Goal: Task Accomplishment & Management: Use online tool/utility

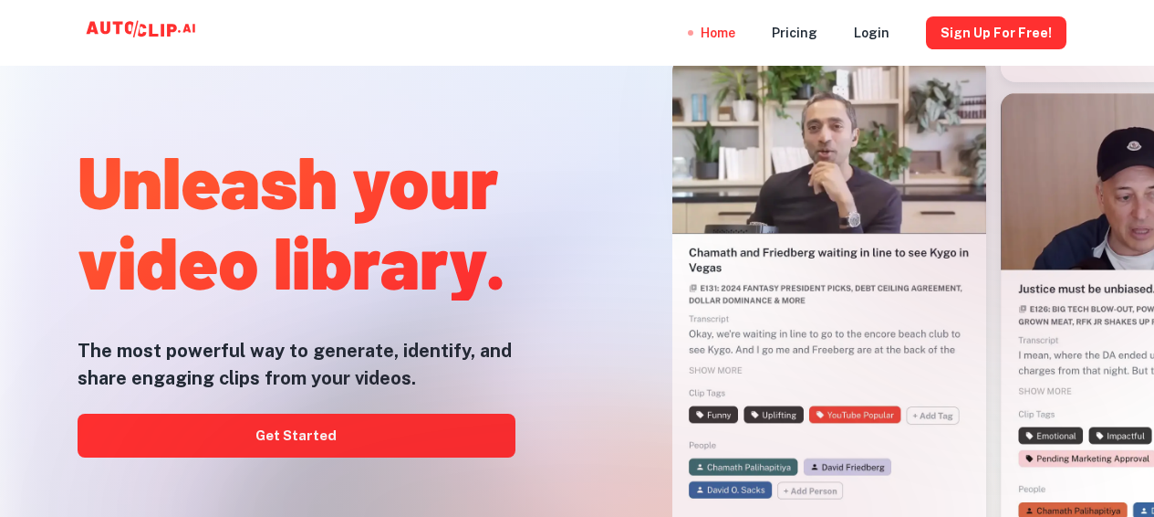
click at [348, 424] on div at bounding box center [578, 516] width 924 height 365
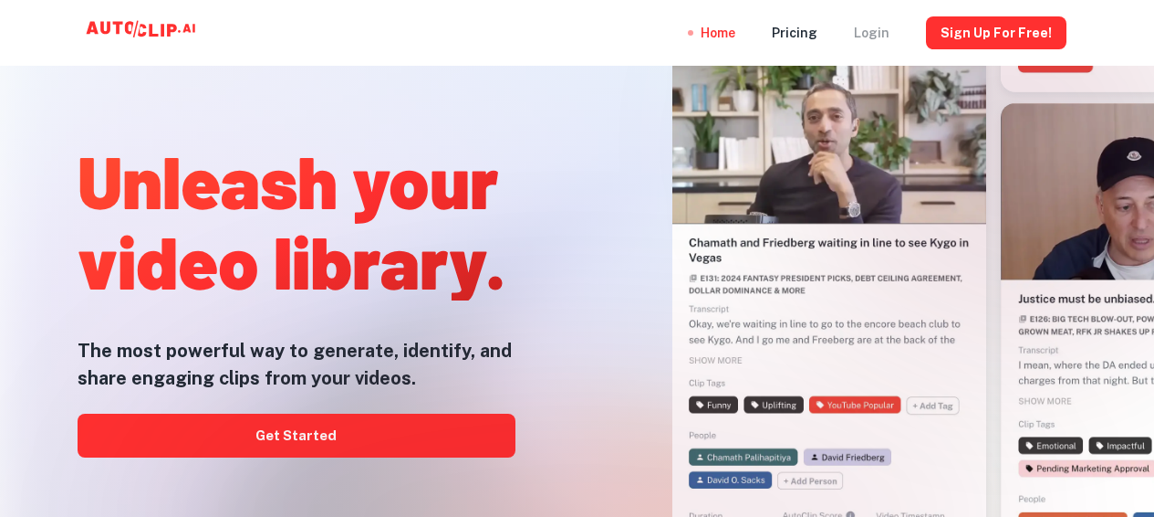
click at [872, 30] on div "Login" at bounding box center [872, 33] width 36 height 66
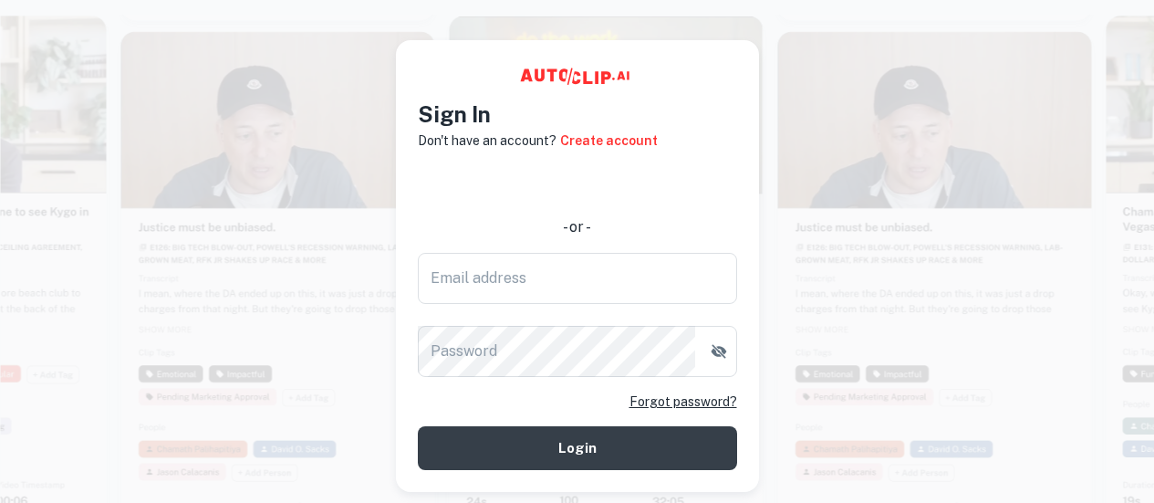
click at [224, 81] on video at bounding box center [278, 109] width 314 height 157
click at [388, 63] on video at bounding box center [278, 113] width 314 height 157
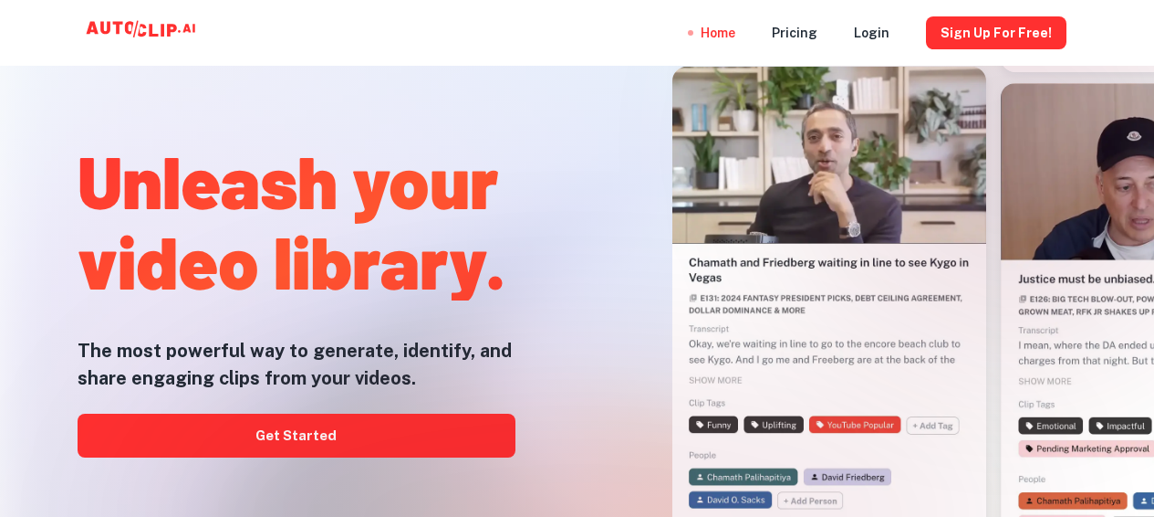
click at [294, 448] on div at bounding box center [578, 516] width 924 height 365
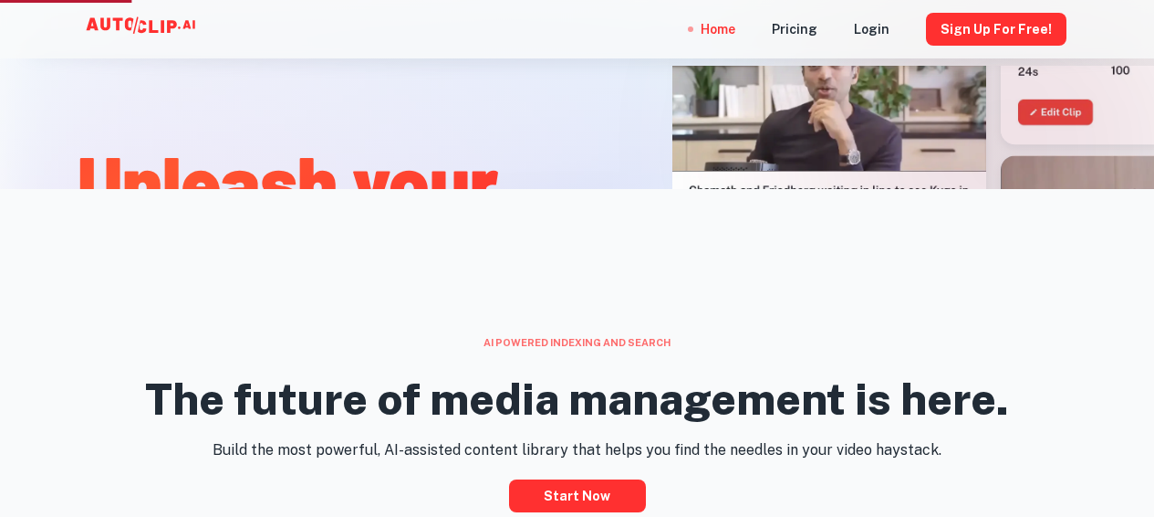
scroll to position [311, 0]
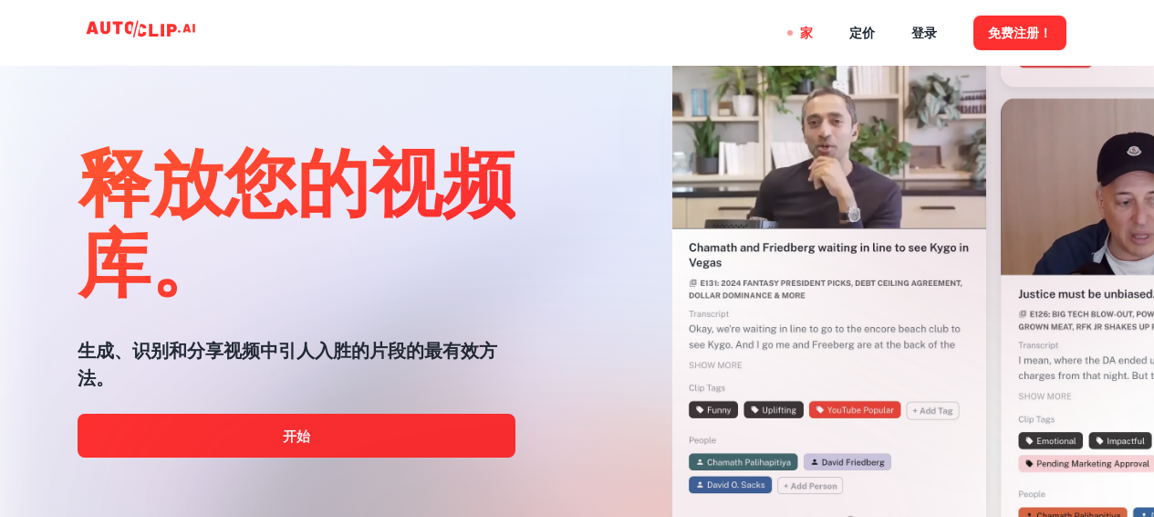
click at [379, 424] on div at bounding box center [578, 516] width 924 height 365
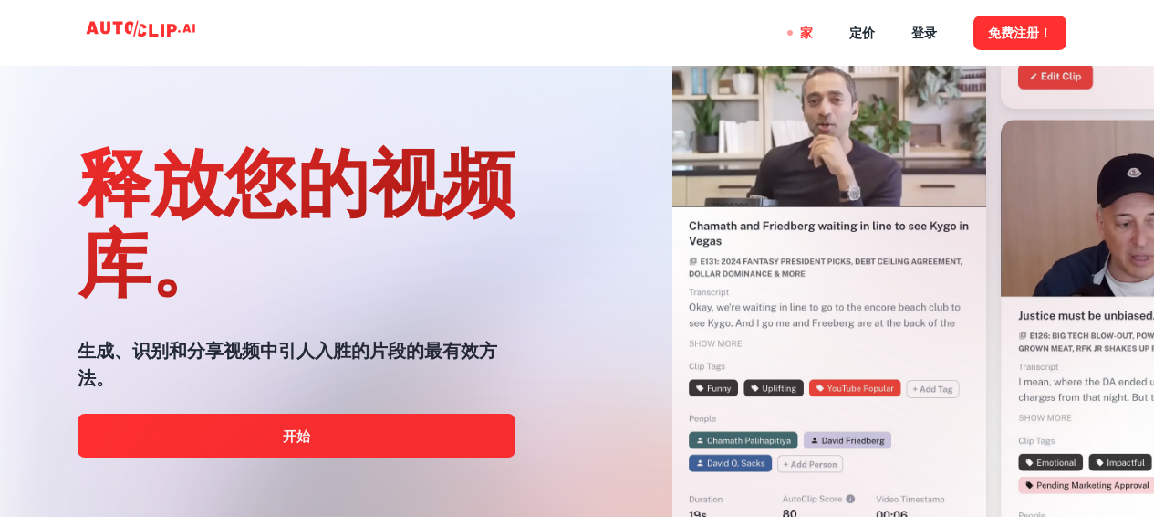
click at [287, 439] on div at bounding box center [578, 516] width 924 height 365
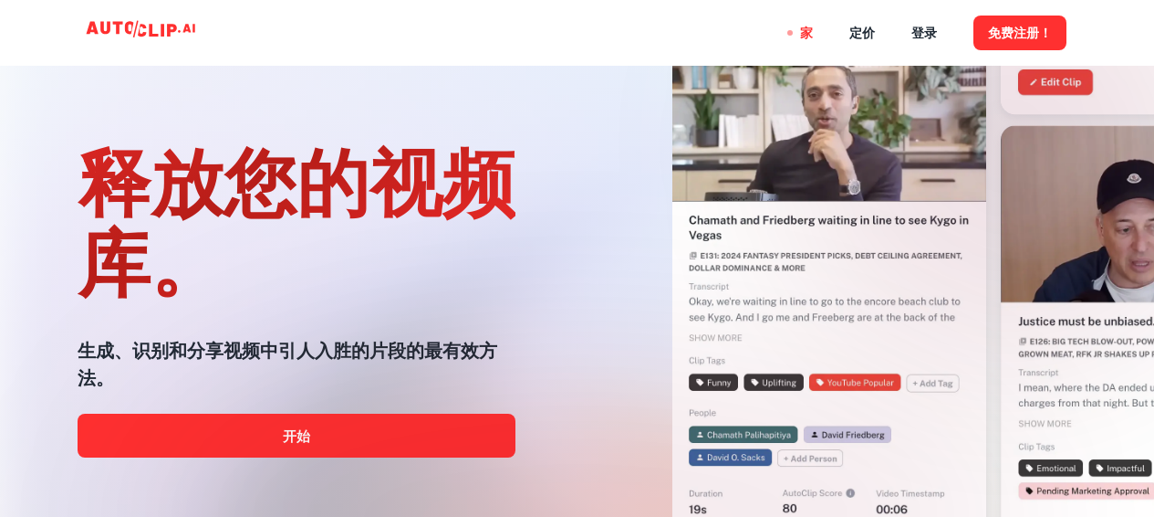
click at [287, 439] on div at bounding box center [578, 516] width 924 height 365
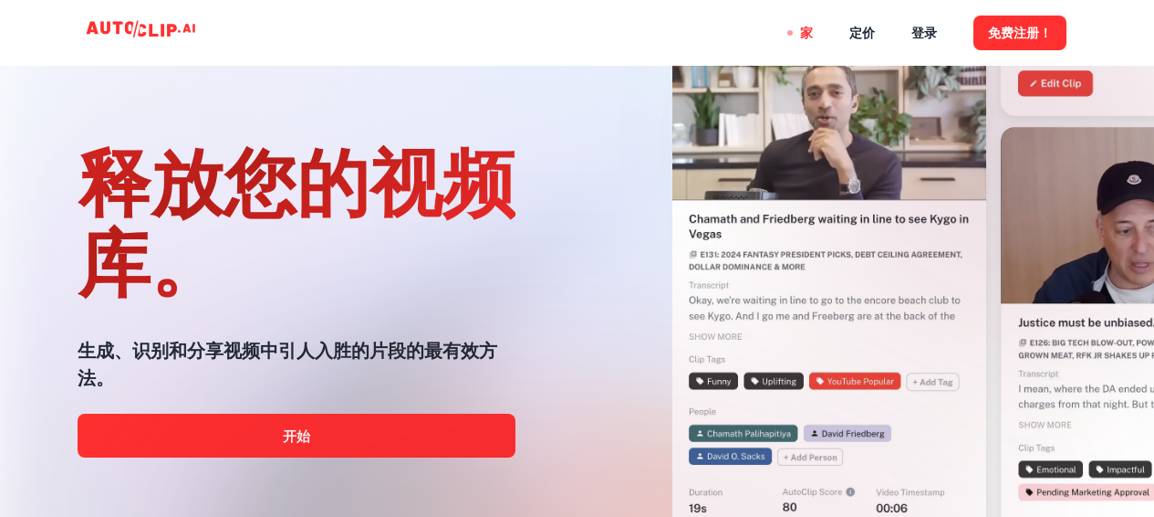
click at [287, 439] on div at bounding box center [578, 516] width 924 height 365
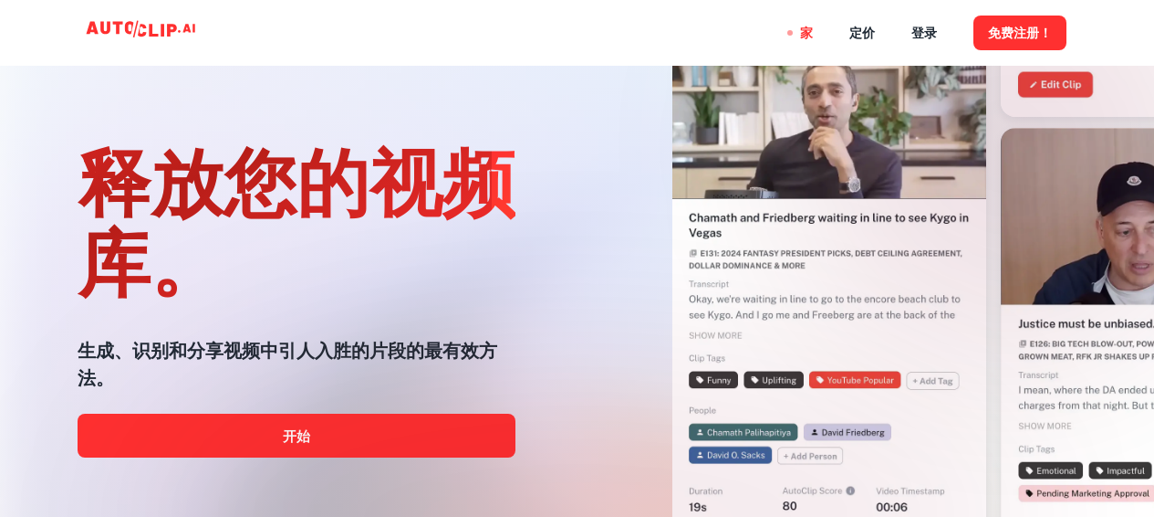
click at [287, 439] on div at bounding box center [578, 516] width 924 height 365
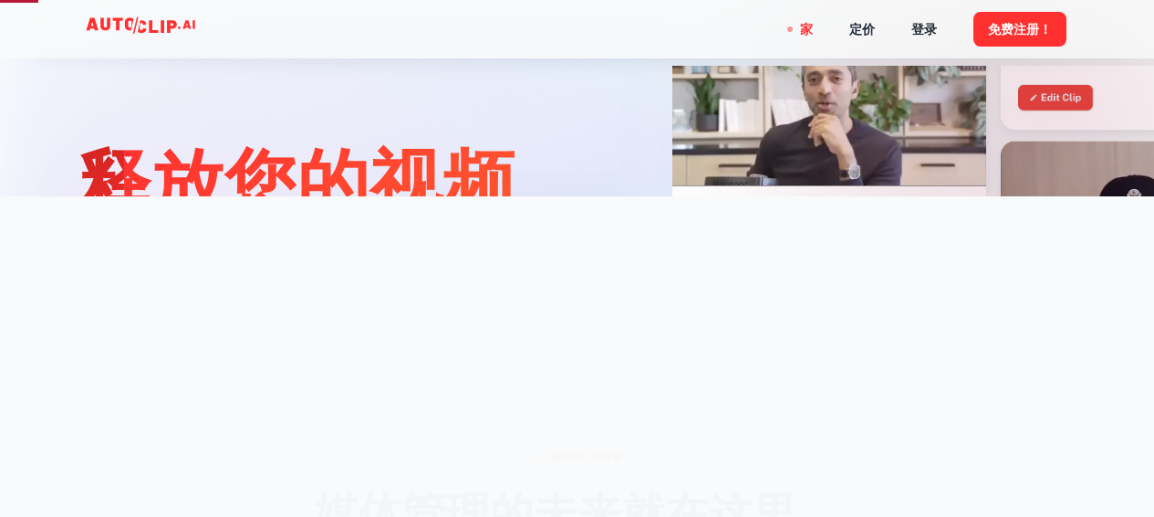
scroll to position [349, 0]
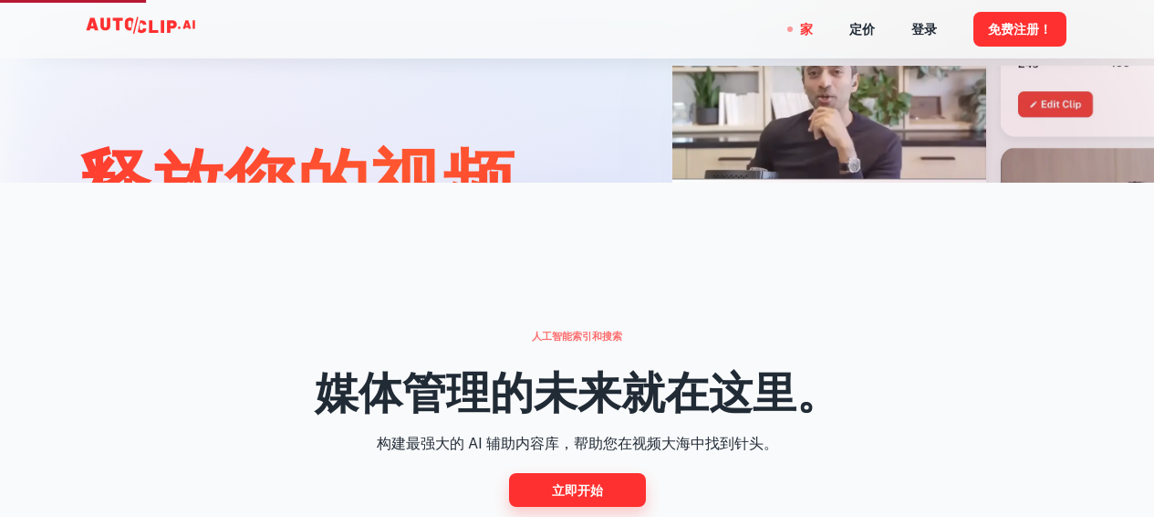
click at [572, 489] on font "立即开始" at bounding box center [577, 490] width 51 height 15
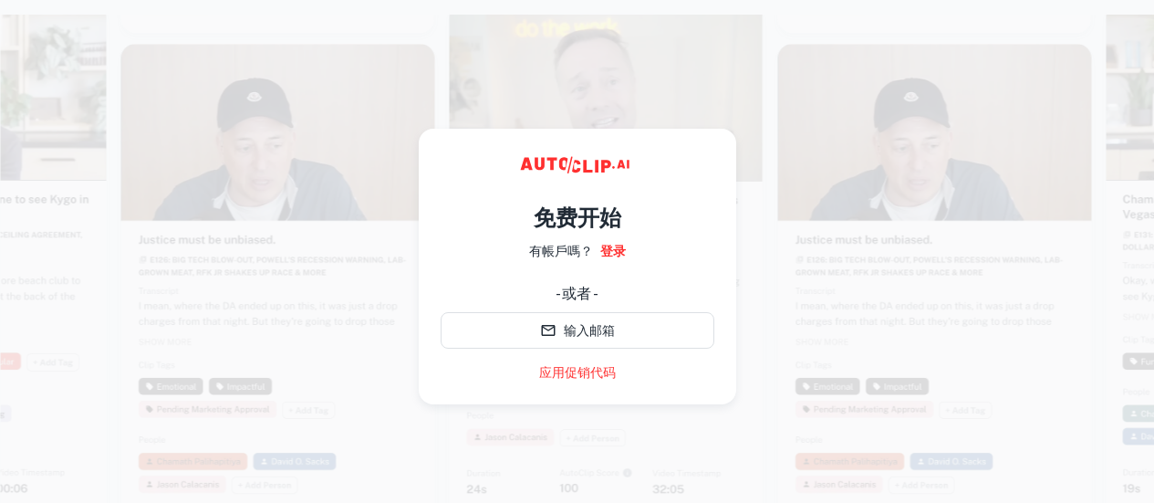
click at [783, 181] on video at bounding box center [935, 122] width 314 height 157
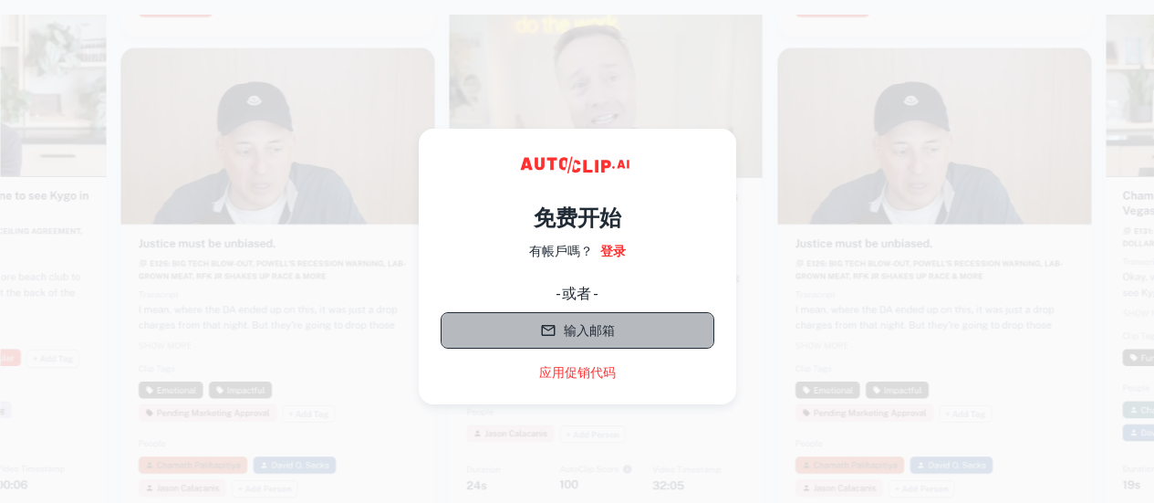
click at [590, 327] on font "输入邮箱" at bounding box center [589, 330] width 51 height 15
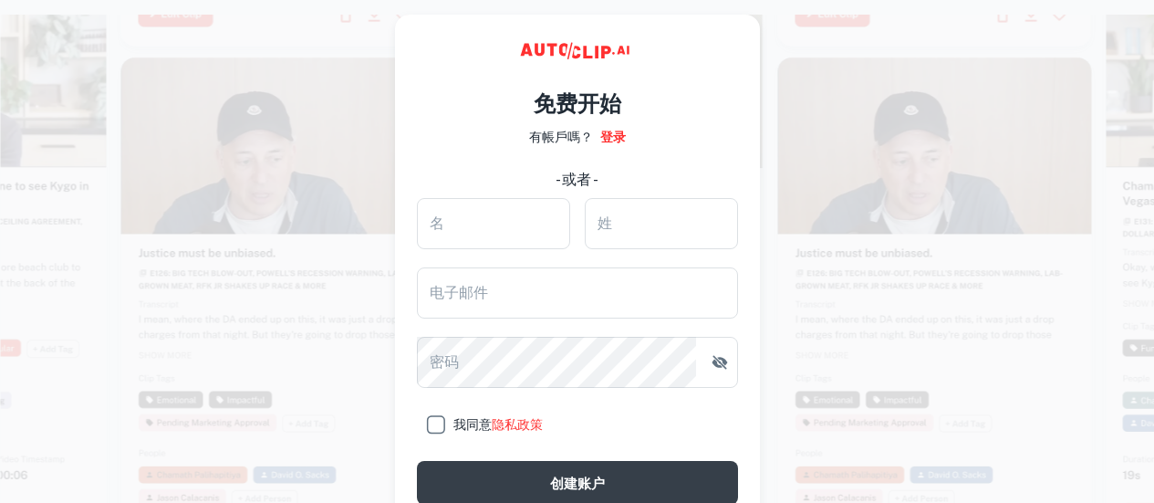
click at [845, 120] on video at bounding box center [935, 135] width 314 height 157
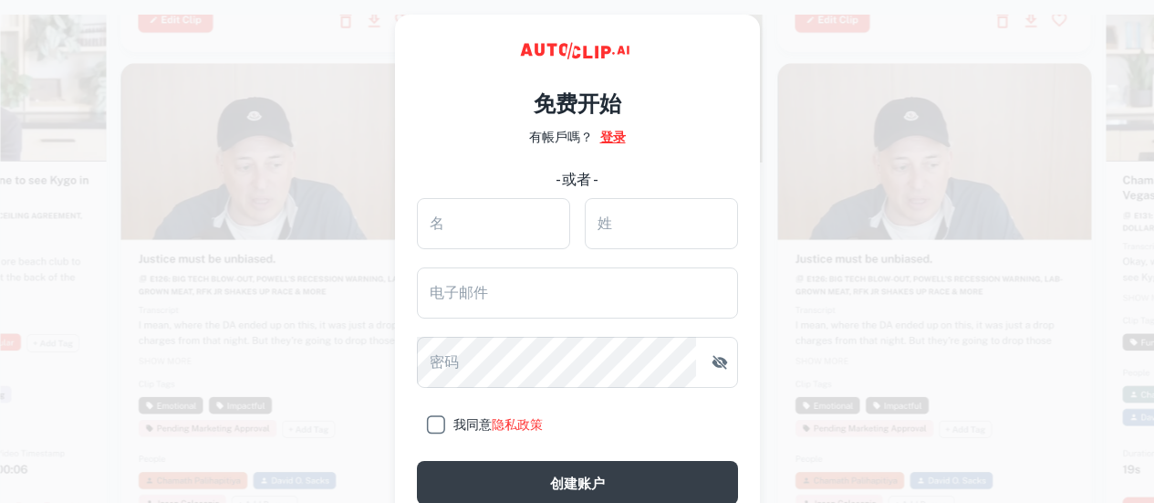
click at [621, 131] on font "登录" at bounding box center [613, 137] width 26 height 15
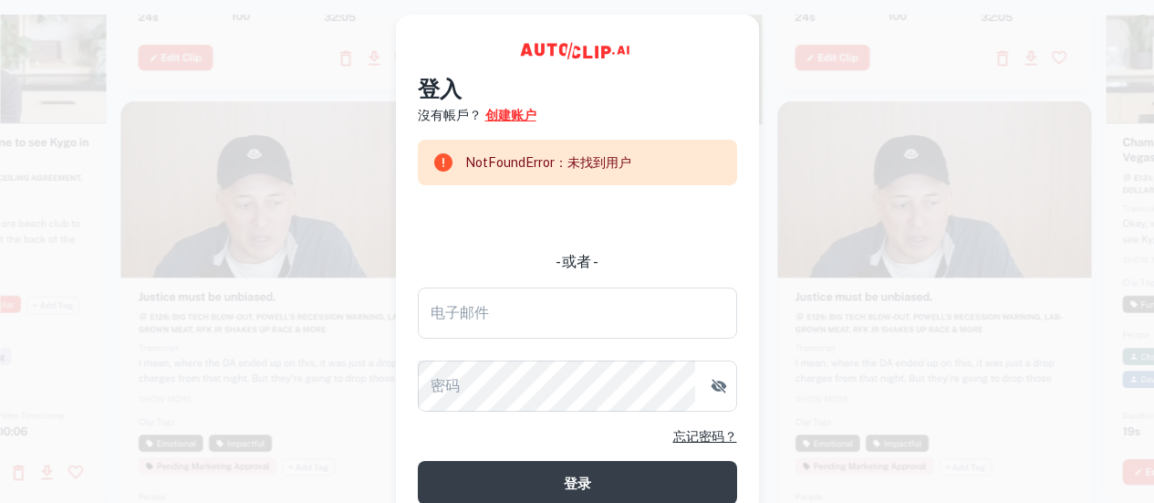
click at [519, 116] on font "创建账户" at bounding box center [510, 115] width 51 height 15
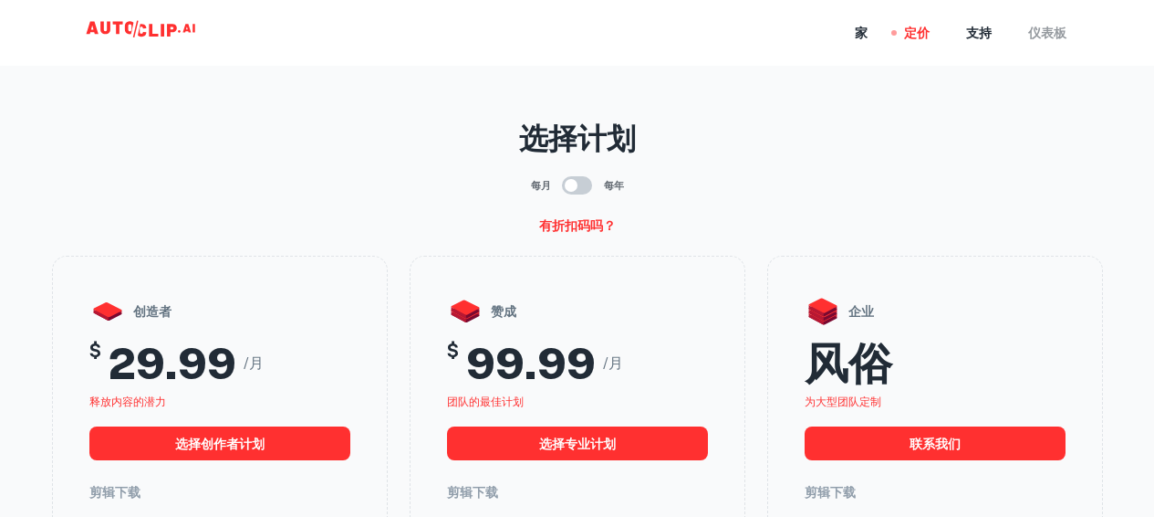
click at [1030, 33] on font "仪表板" at bounding box center [1047, 33] width 38 height 15
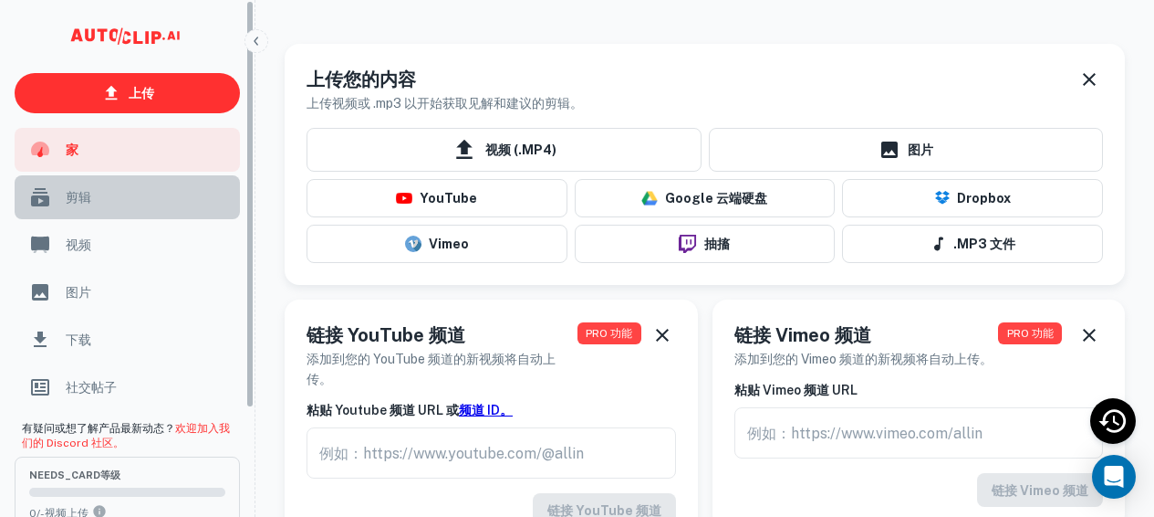
click at [97, 192] on span "剪辑" at bounding box center [147, 197] width 163 height 20
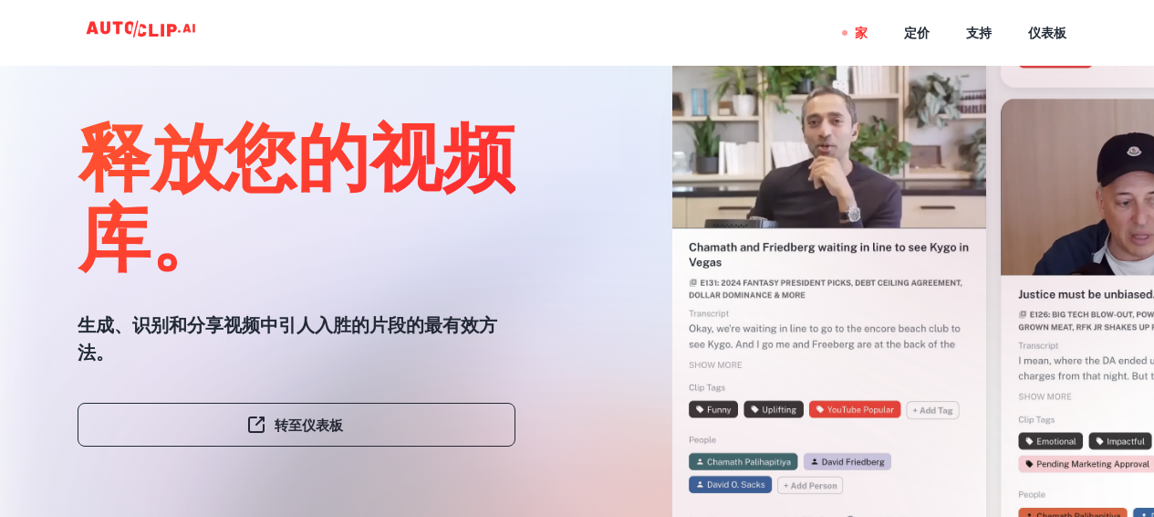
click at [610, 16] on div "家 定价 支持 仪表板" at bounding box center [577, 33] width 1095 height 66
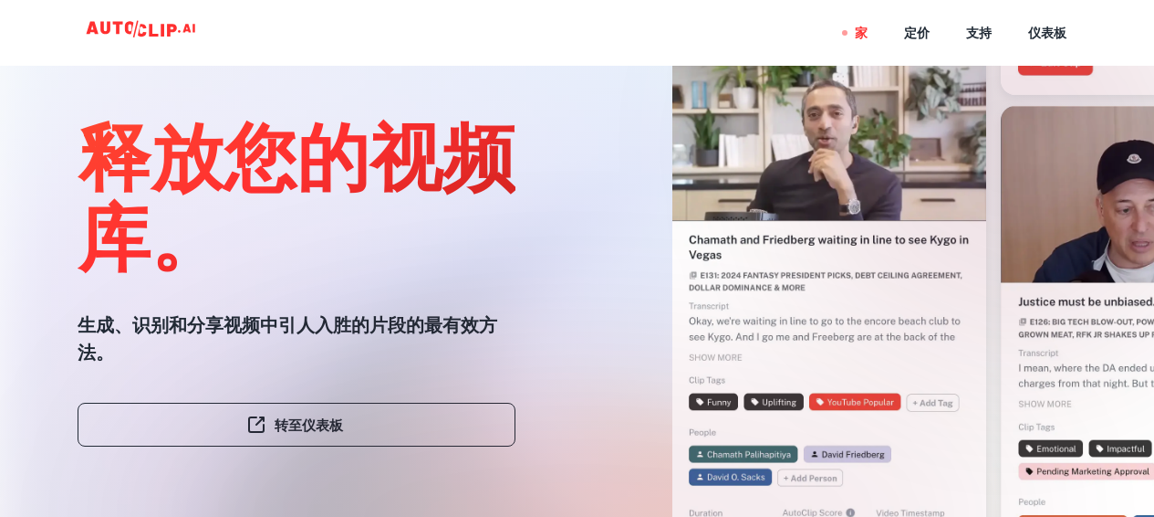
click at [334, 413] on div at bounding box center [578, 516] width 924 height 365
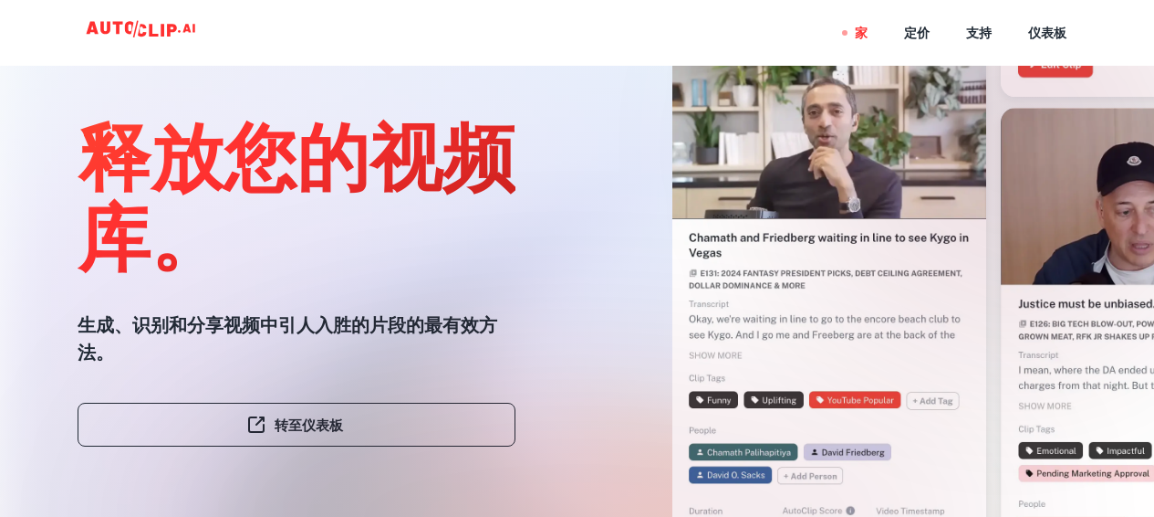
click at [329, 423] on div at bounding box center [578, 516] width 924 height 365
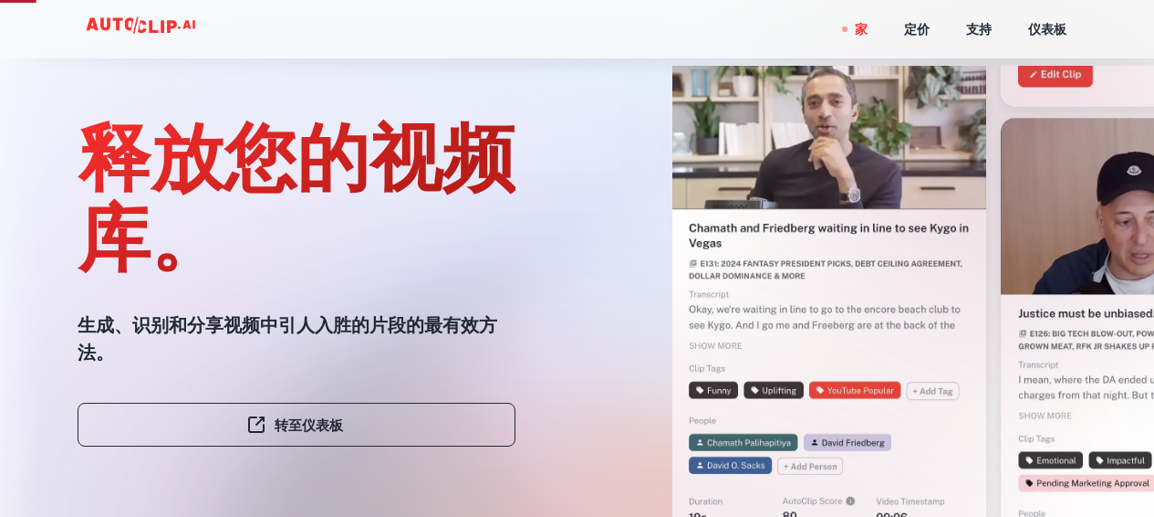
scroll to position [580, 0]
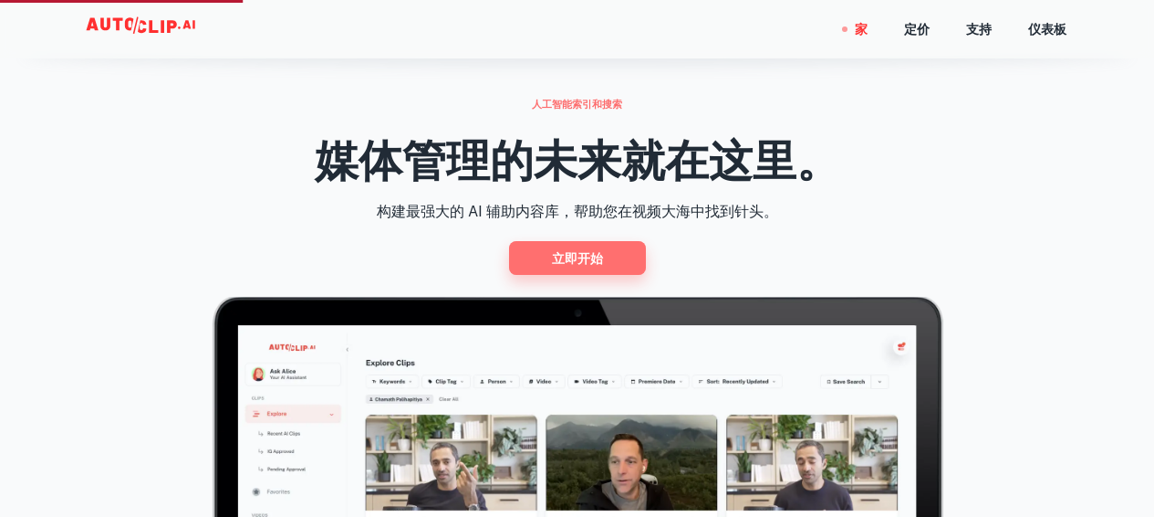
click at [538, 261] on link "立即开始" at bounding box center [577, 258] width 137 height 34
